Goal: Obtain resource: Download file/media

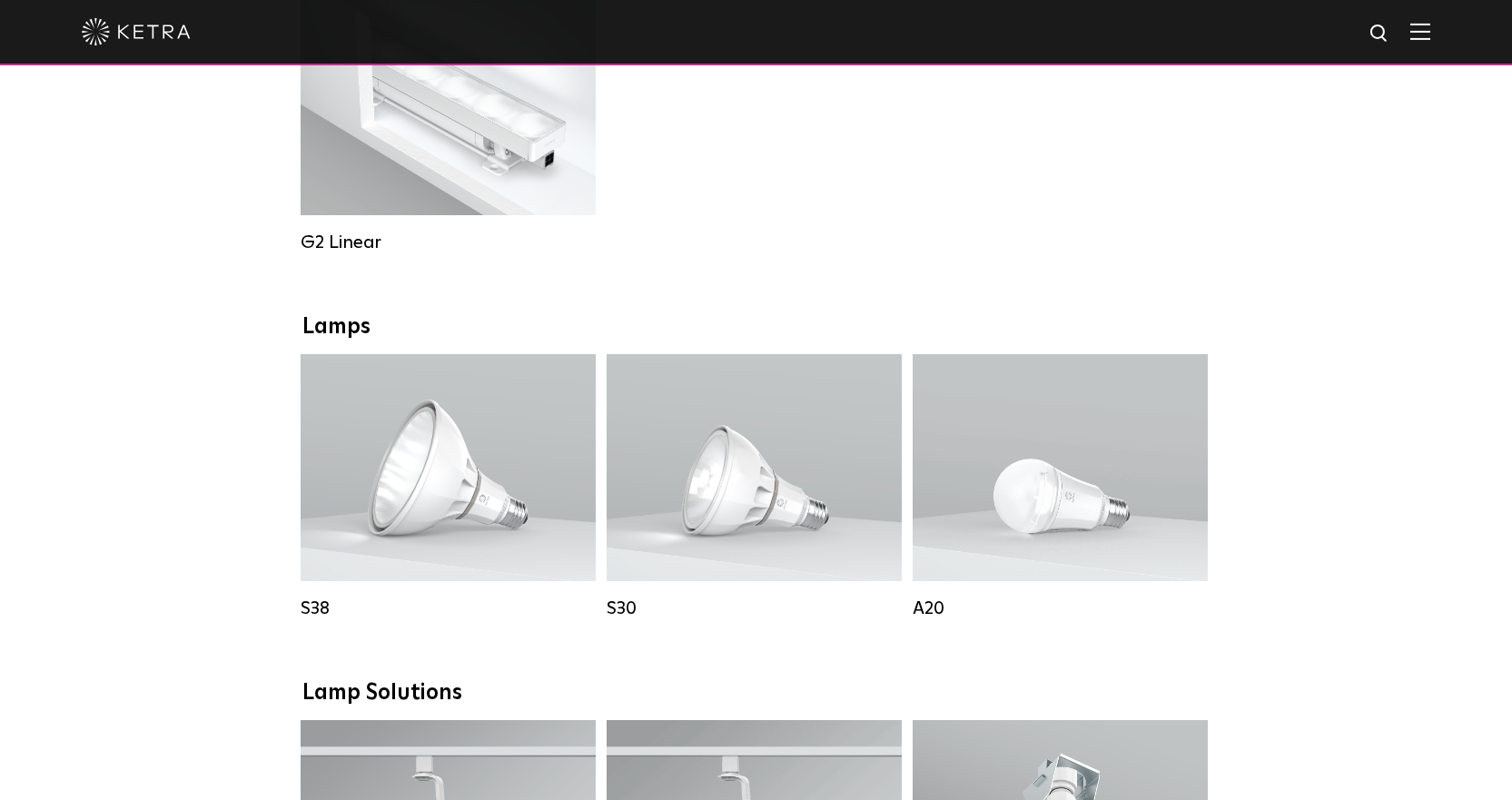
scroll to position [1090, 0]
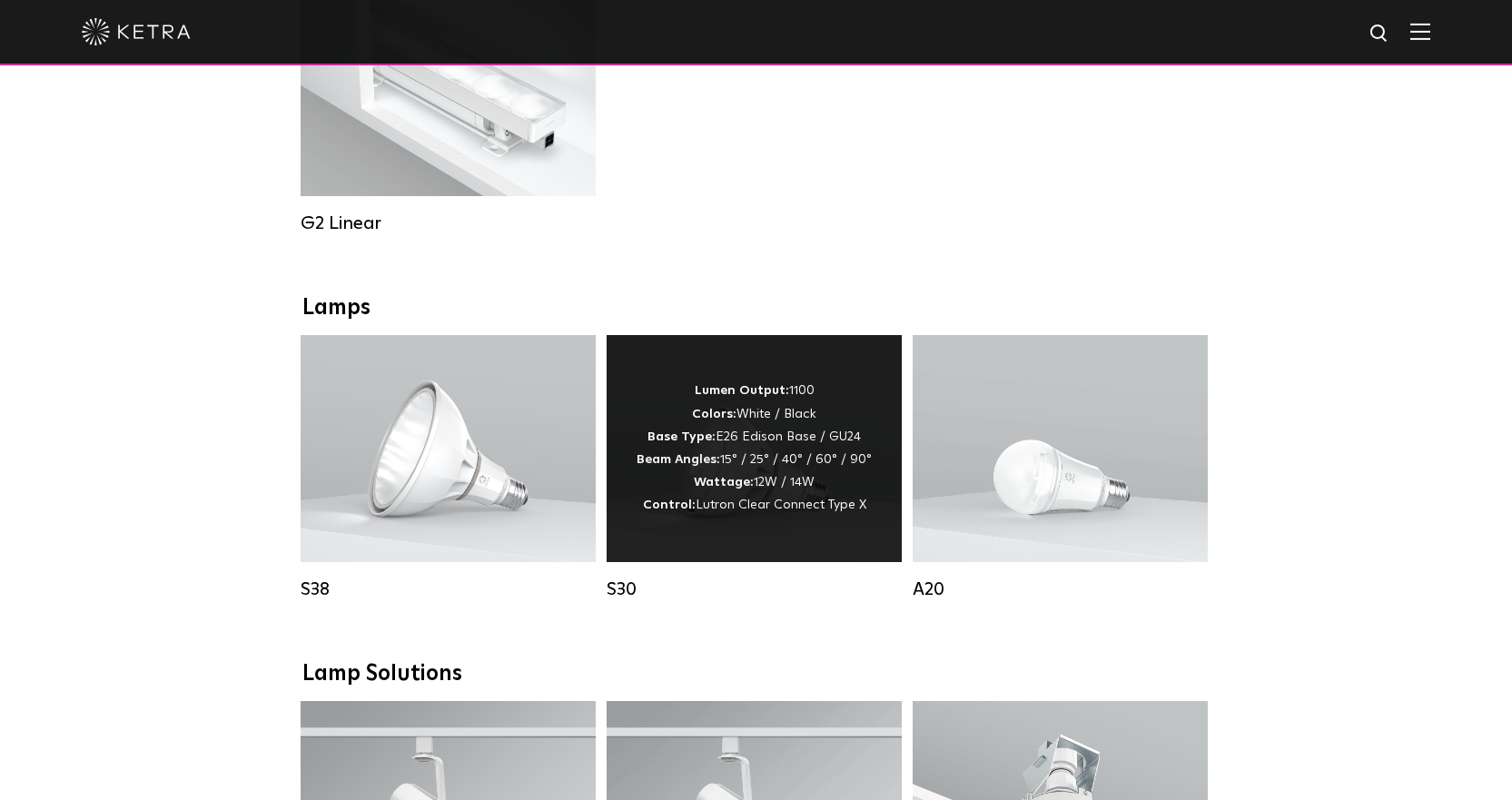
click at [686, 463] on div "Lumen Output: 1100 Colors: White / Black Base Type: E26 Edison Base / GU24 Beam…" at bounding box center [754, 448] width 235 height 137
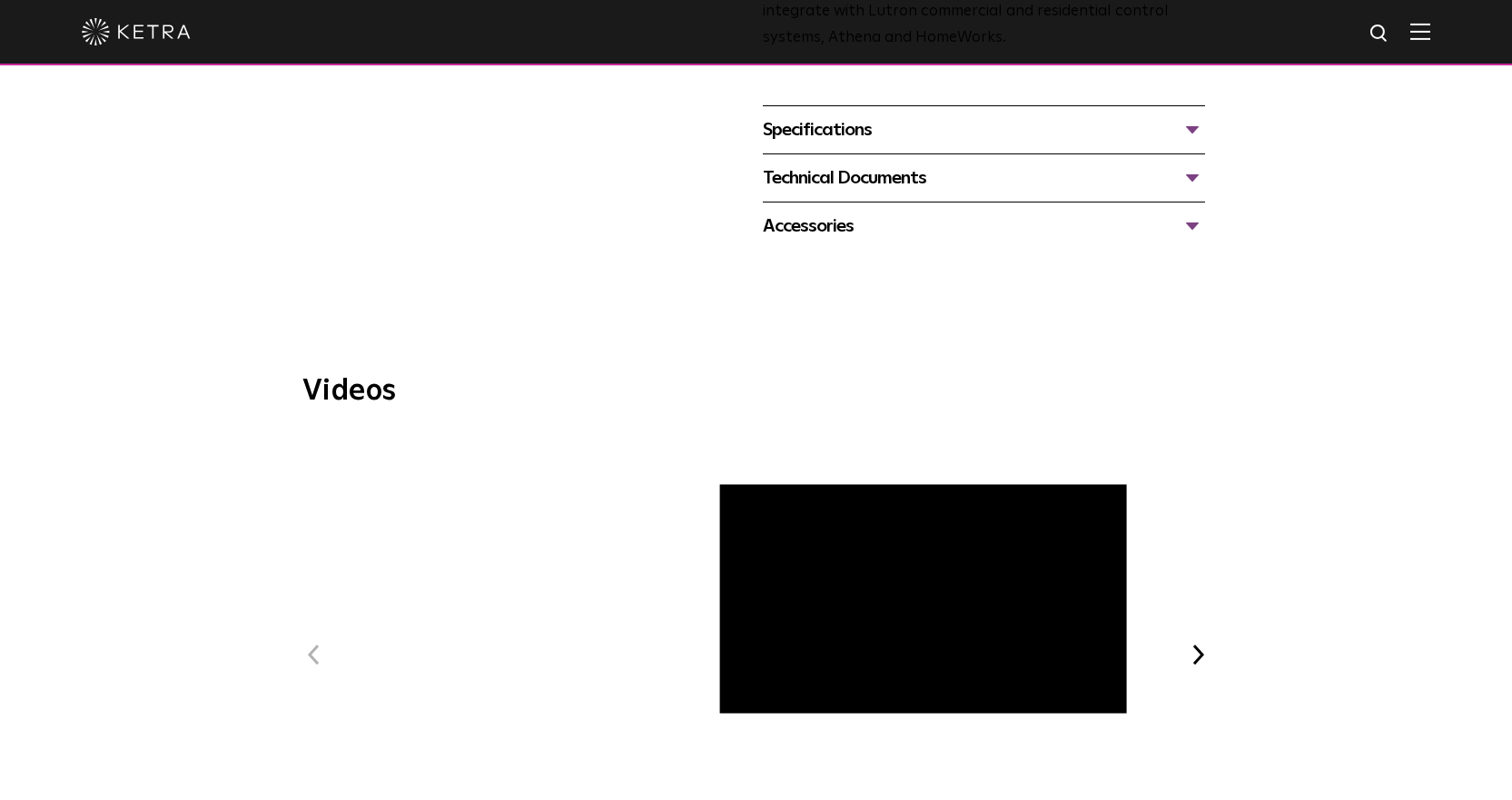
scroll to position [636, 0]
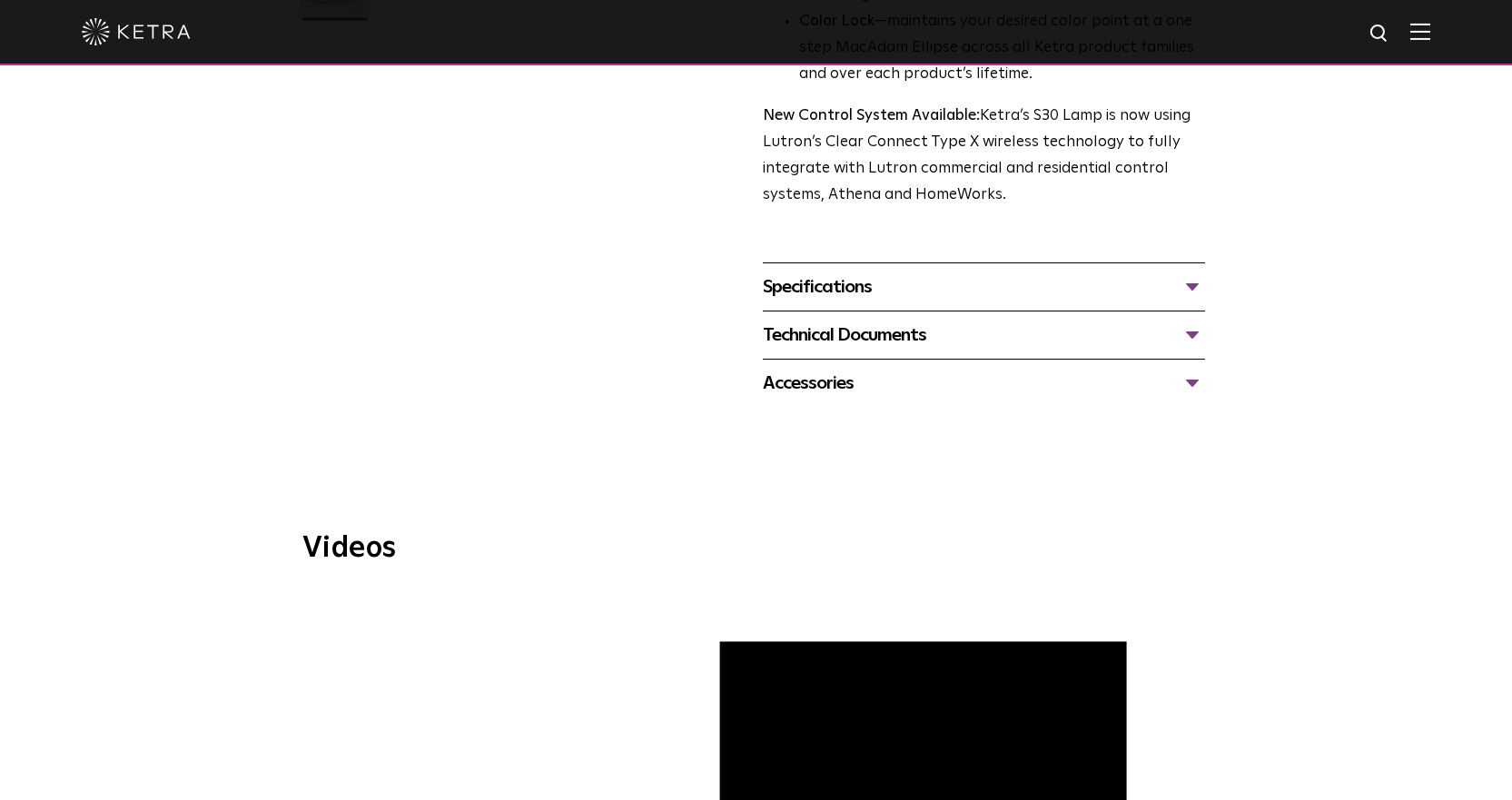
click at [1194, 325] on div "Technical Documents" at bounding box center [984, 335] width 443 height 29
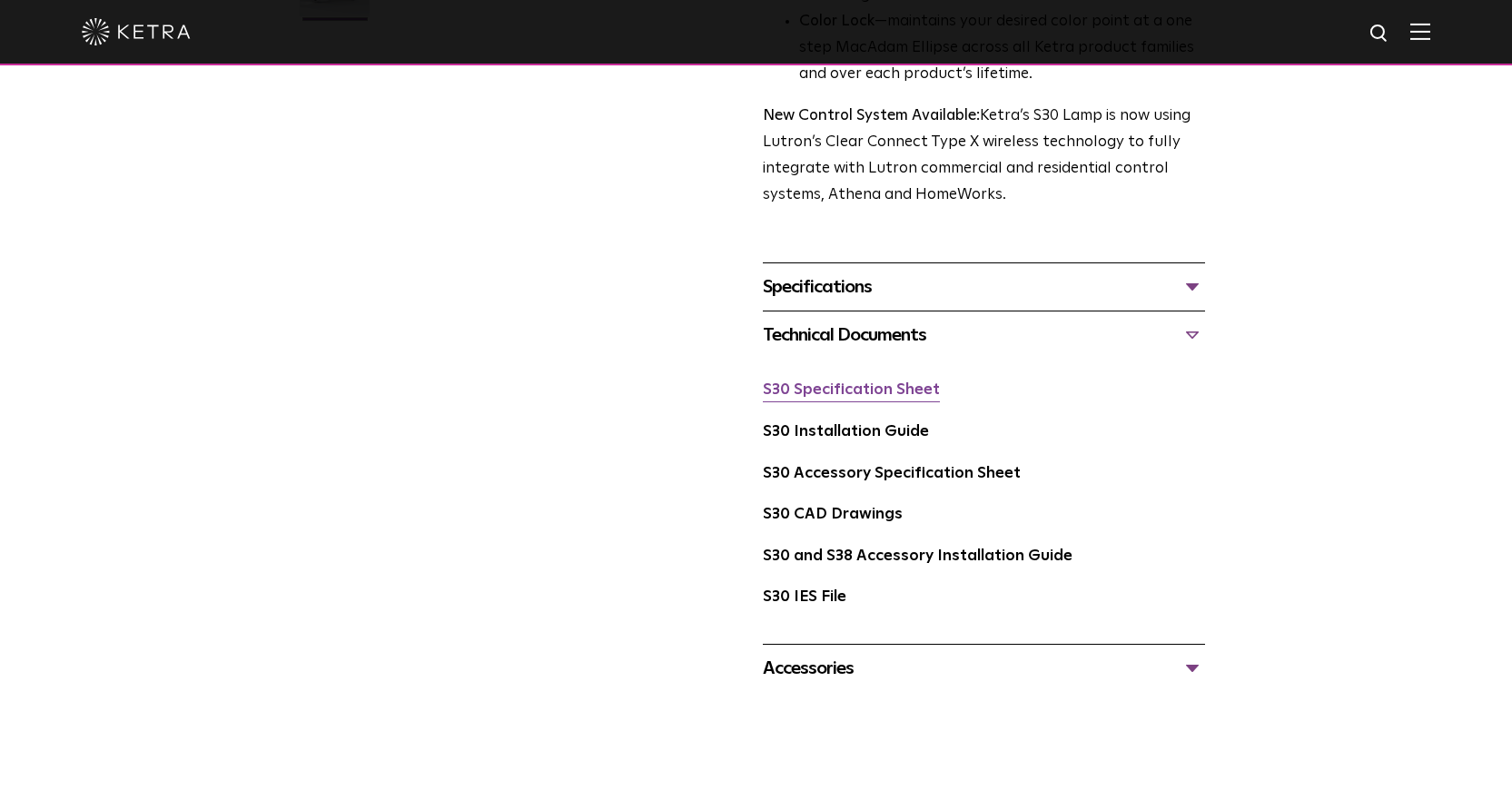
click at [846, 398] on link "S30 Specification Sheet" at bounding box center [851, 390] width 177 height 16
